Goal: Task Accomplishment & Management: Use online tool/utility

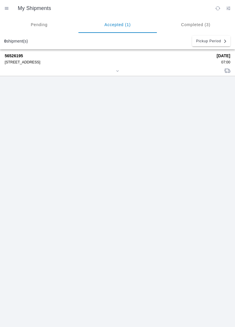
click at [201, 64] on div "[STREET_ADDRESS]" at bounding box center [109, 62] width 208 height 4
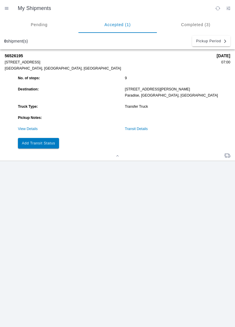
click at [0, 0] on slot "Add Transit Status" at bounding box center [0, 0] width 0 height 0
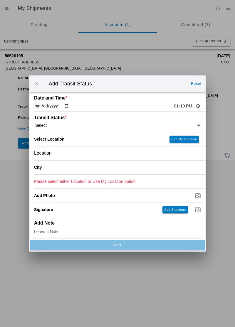
click at [184, 126] on select "Select Arrive at Drop Off Arrive at Pickup Break Start Break Stop Depart Drop O…" at bounding box center [117, 125] width 167 height 5
select select "DPTDLVLOC"
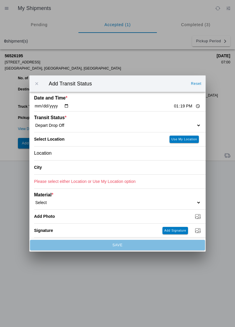
click at [0, 0] on slot "Use My Location" at bounding box center [0, 0] width 0 height 0
type input "Paradise"
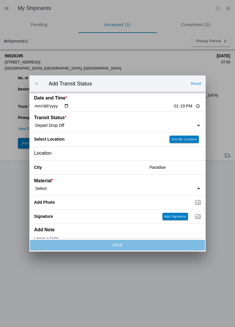
click at [174, 188] on select "Select 1" x 3" Rock 1" x 4" Rock 2" x 4" Rock Asphalt Cold Patch Backfill Spec …" at bounding box center [117, 188] width 167 height 5
select select "709931"
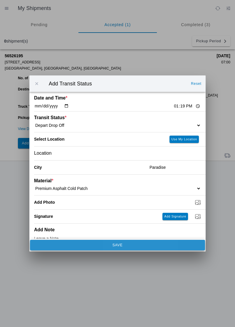
click at [131, 248] on button "SAVE" at bounding box center [117, 245] width 175 height 11
